Goal: Information Seeking & Learning: Understand process/instructions

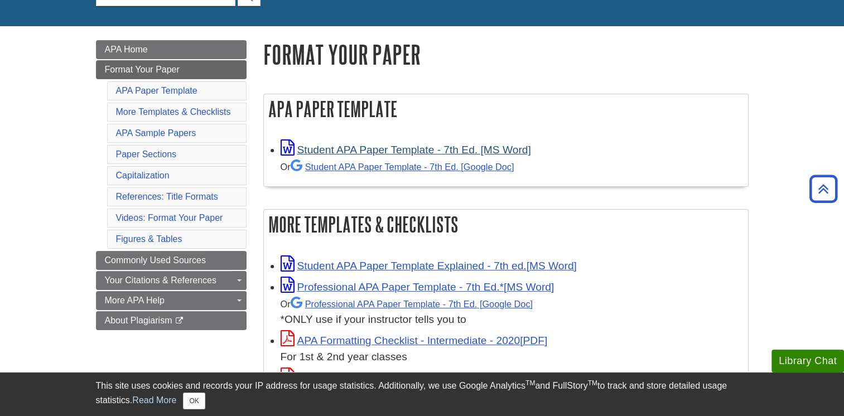
scroll to position [116, 0]
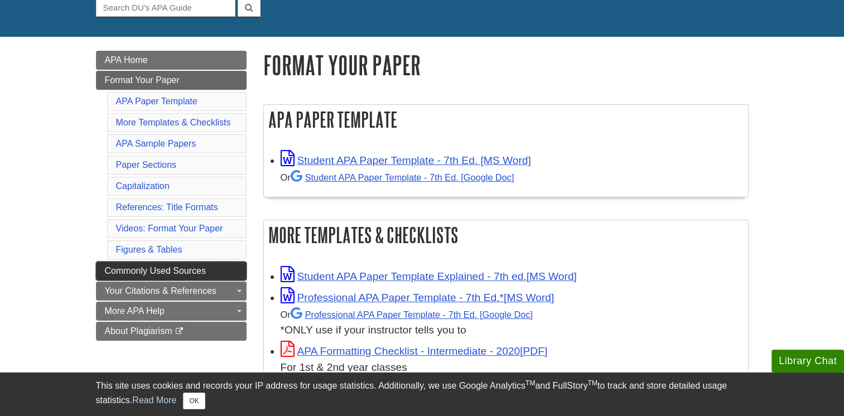
click at [159, 271] on span "Commonly Used Sources" at bounding box center [155, 270] width 101 height 9
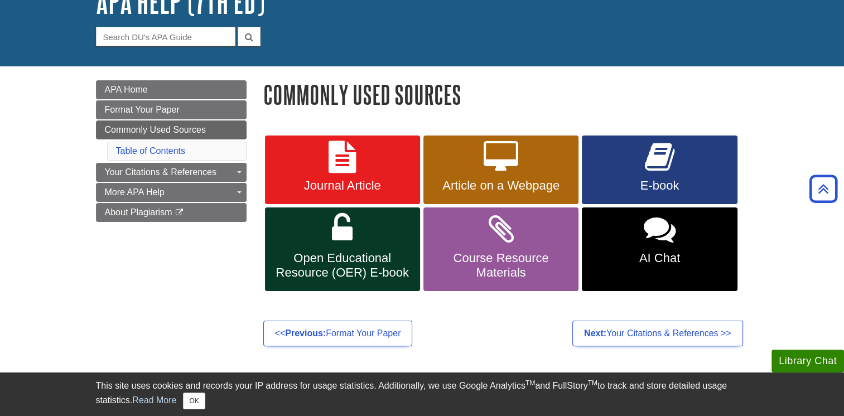
scroll to position [56, 0]
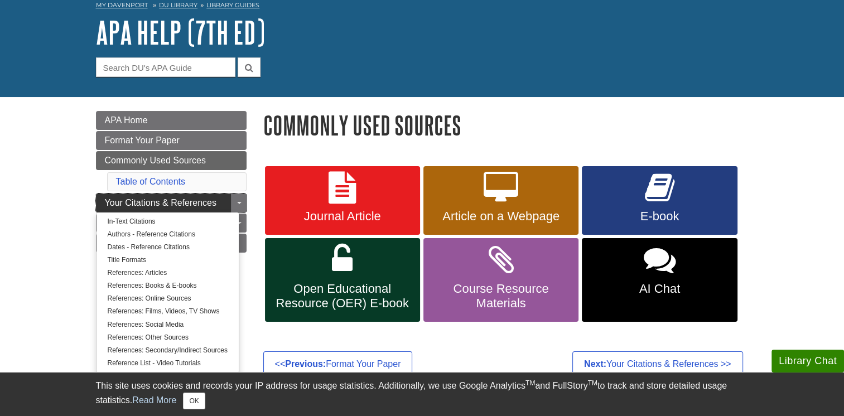
click at [149, 205] on span "Your Citations & References" at bounding box center [161, 202] width 112 height 9
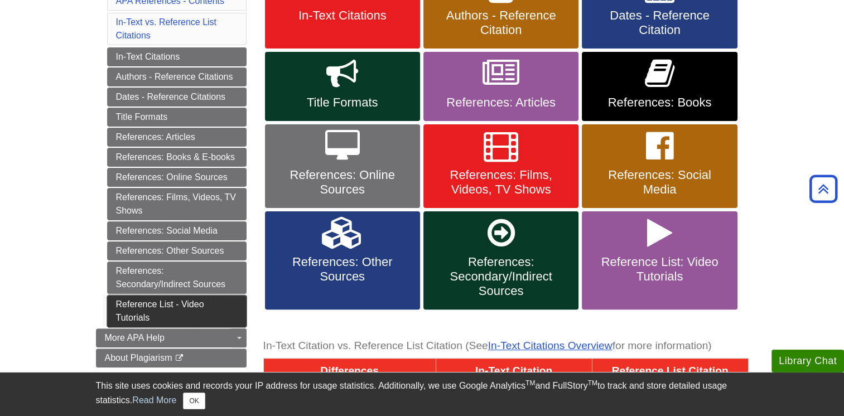
scroll to position [279, 0]
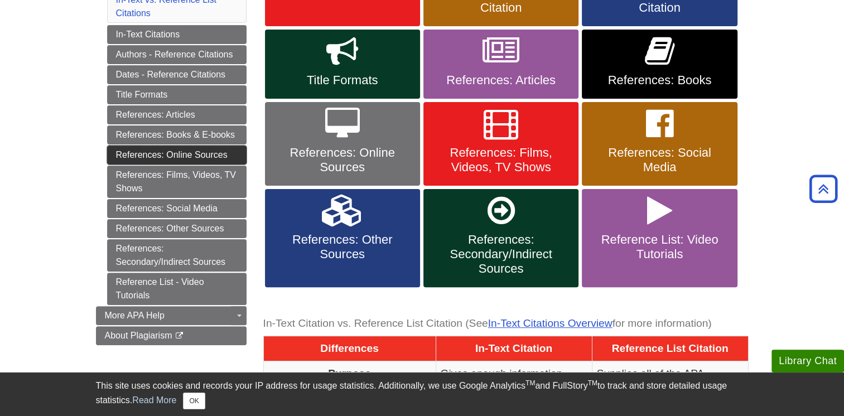
click at [185, 156] on link "References: Online Sources" at bounding box center [176, 155] width 139 height 19
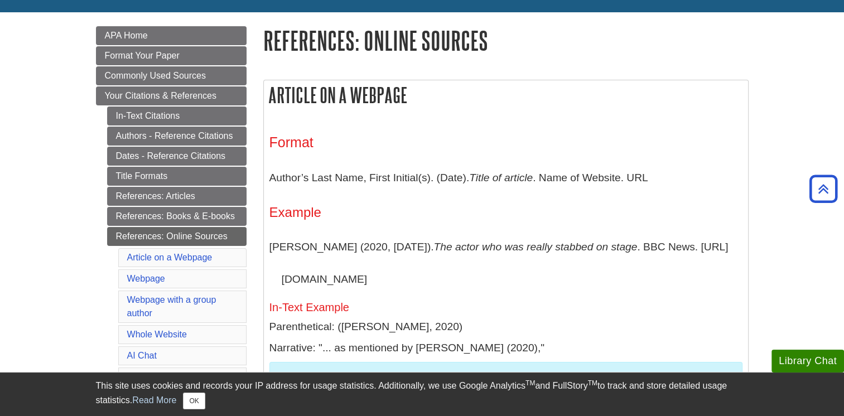
scroll to position [112, 0]
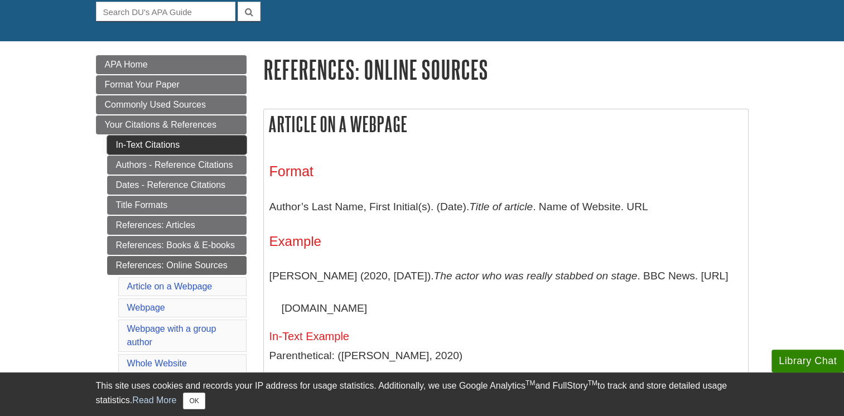
click at [185, 146] on link "In-Text Citations" at bounding box center [176, 144] width 139 height 19
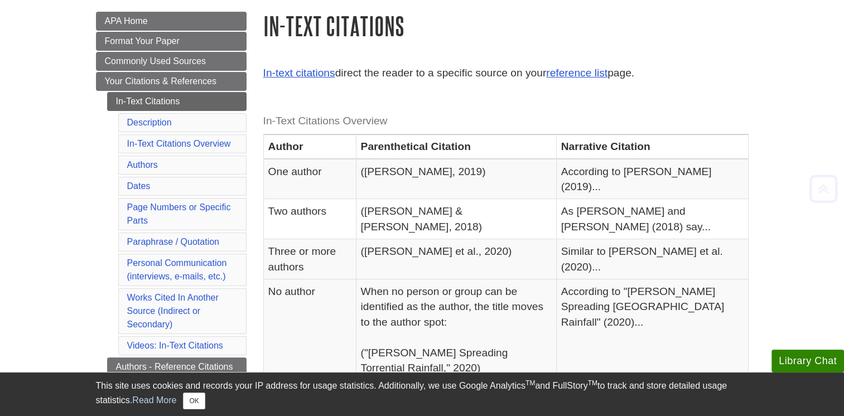
scroll to position [167, 0]
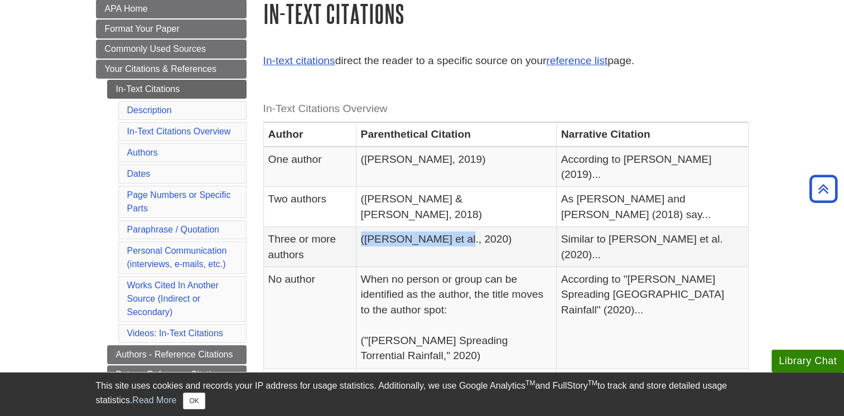
drag, startPoint x: 372, startPoint y: 211, endPoint x: 463, endPoint y: 215, distance: 91.0
click at [463, 227] on td "(Smith et al., 2020)" at bounding box center [456, 247] width 200 height 40
drag, startPoint x: 463, startPoint y: 215, endPoint x: 444, endPoint y: 210, distance: 19.5
copy td "(Smith et al., 2020)"
